Goal: Task Accomplishment & Management: Complete application form

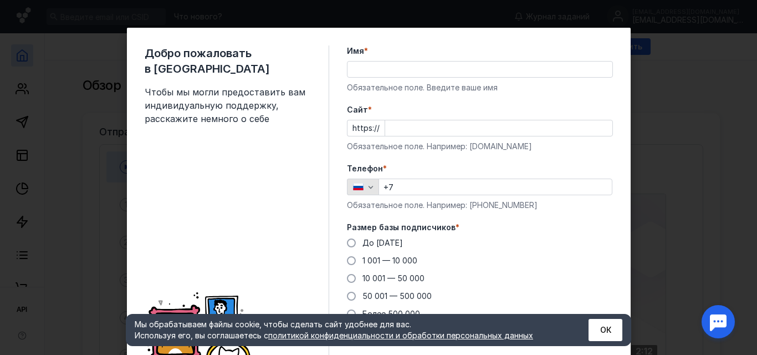
click at [366, 187] on icon "button" at bounding box center [370, 186] width 9 height 9
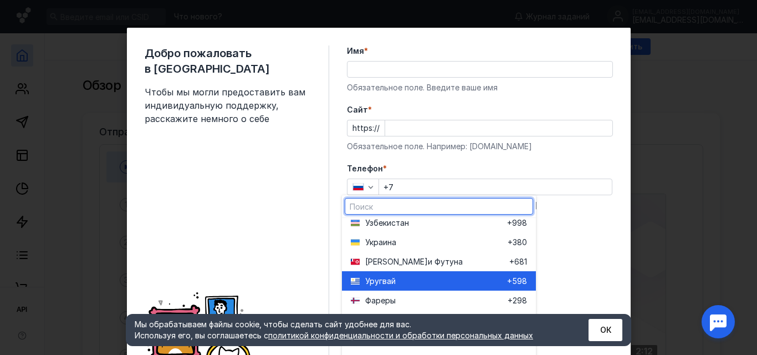
scroll to position [4211, 0]
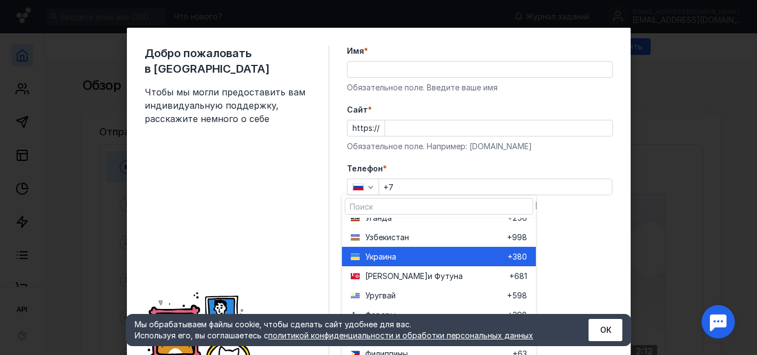
click at [385, 253] on span "ина" at bounding box center [389, 256] width 13 height 11
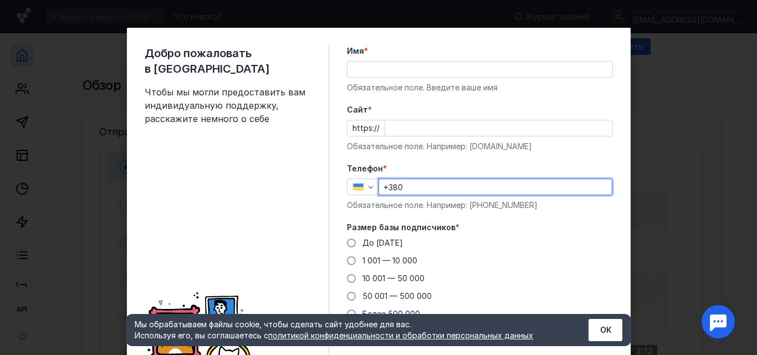
click at [417, 187] on input "+380" at bounding box center [495, 187] width 233 height 16
type input "[PHONE_NUMBER]"
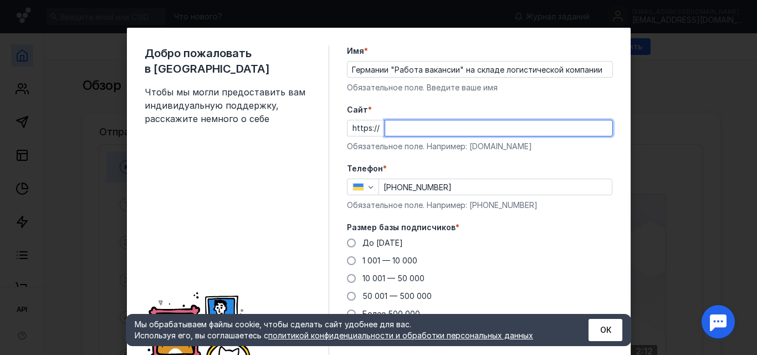
click at [391, 128] on input "Cайт *" at bounding box center [498, 128] width 227 height 16
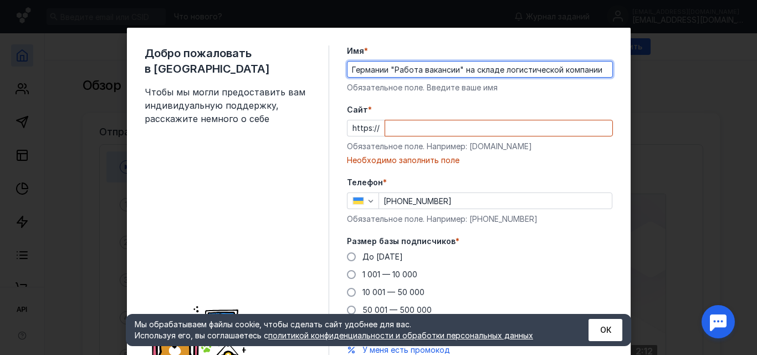
click at [599, 68] on input "Германии "Работа вакансии" на складе логистической компании" at bounding box center [479, 70] width 265 height 16
click at [417, 69] on input "[PERSON_NAME], Sital Sp. o.o." at bounding box center [479, 70] width 265 height 16
type input "[PERSON_NAME], Sital Sp. z o.o."
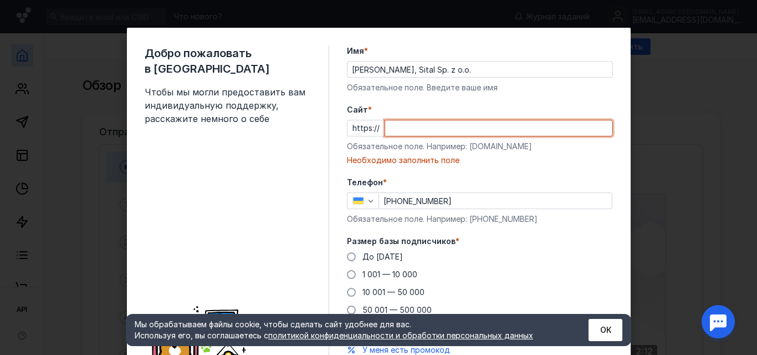
click at [391, 127] on input "Cайт *" at bounding box center [498, 128] width 227 height 16
paste input "[URL][DOMAIN_NAME]"
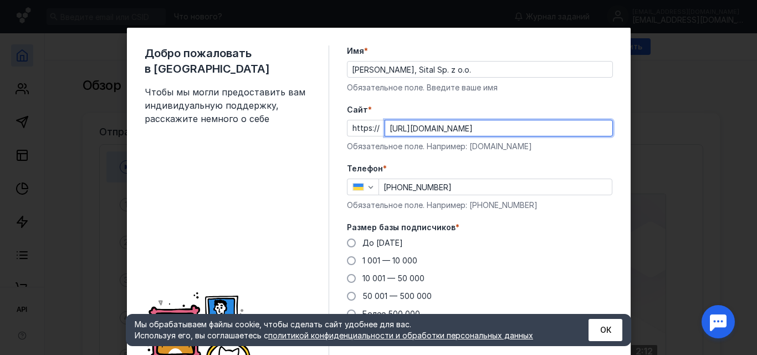
click at [406, 127] on input "[URL][DOMAIN_NAME]" at bounding box center [498, 128] width 227 height 16
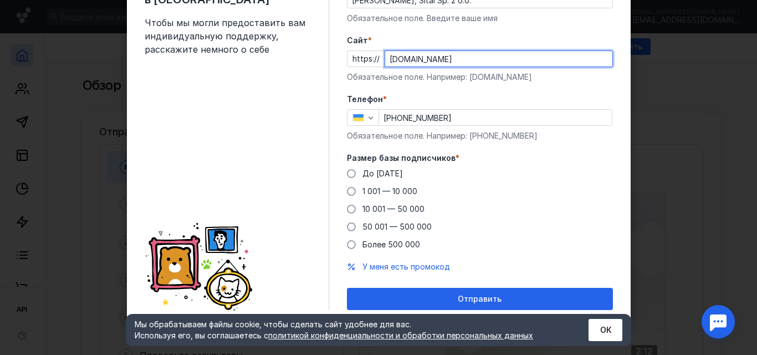
scroll to position [70, 0]
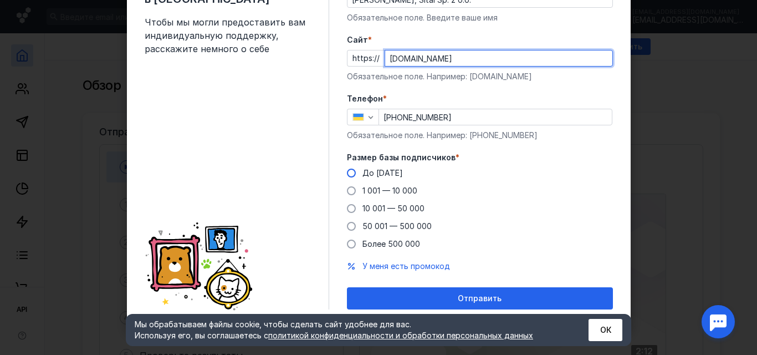
type input "[DOMAIN_NAME]"
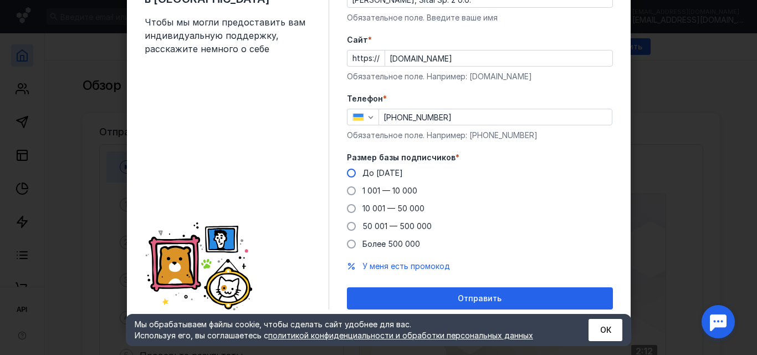
click at [347, 170] on span at bounding box center [351, 172] width 9 height 9
click at [0, 0] on input "До [DATE]" at bounding box center [0, 0] width 0 height 0
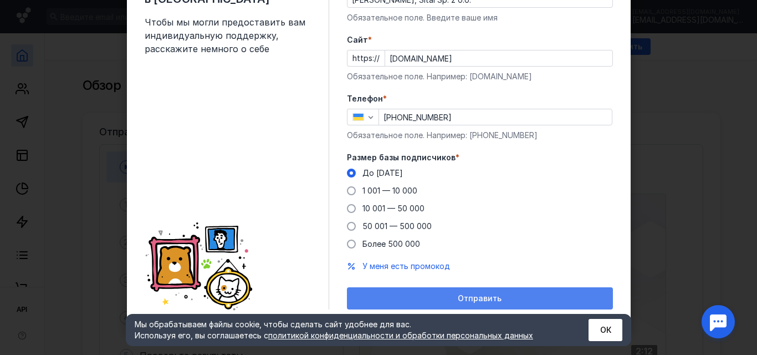
click at [464, 294] on span "Отправить" at bounding box center [480, 298] width 44 height 9
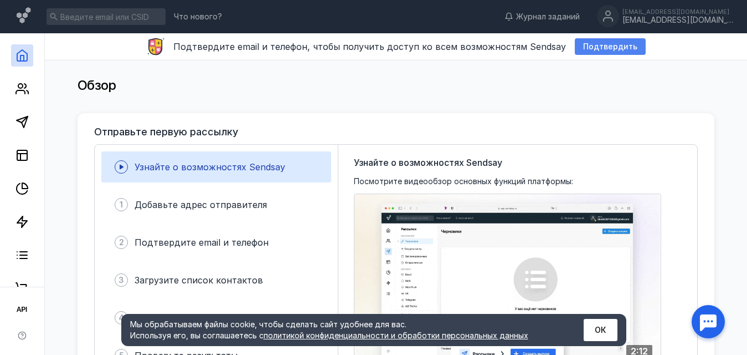
click at [592, 42] on span "Подтвердить" at bounding box center [610, 46] width 54 height 9
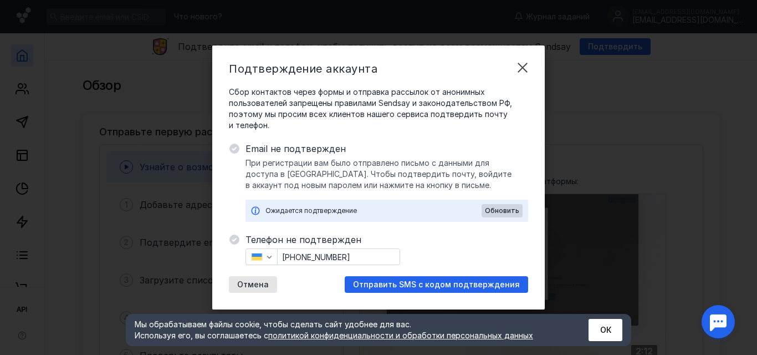
click at [232, 151] on icon at bounding box center [234, 149] width 10 height 10
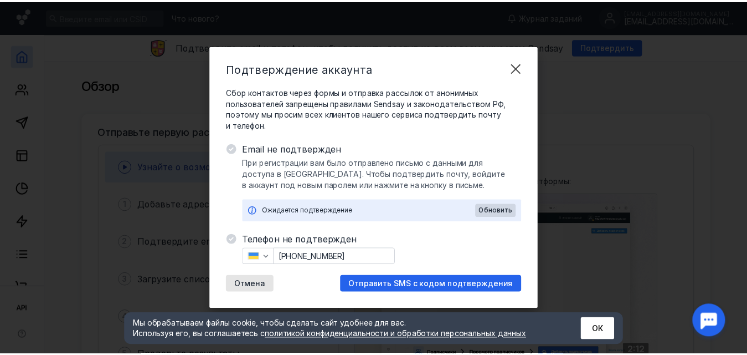
scroll to position [0, 0]
